Goal: Task Accomplishment & Management: Manage account settings

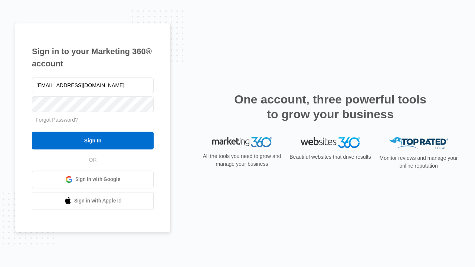
type input "[EMAIL_ADDRESS][DOMAIN_NAME]"
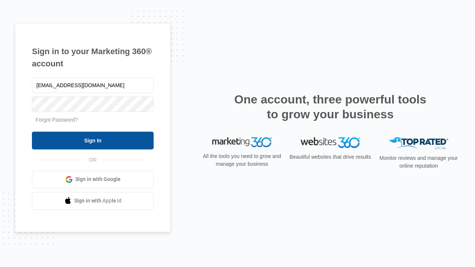
click at [93, 140] on input "Sign In" at bounding box center [93, 141] width 122 height 18
